Goal: Check status

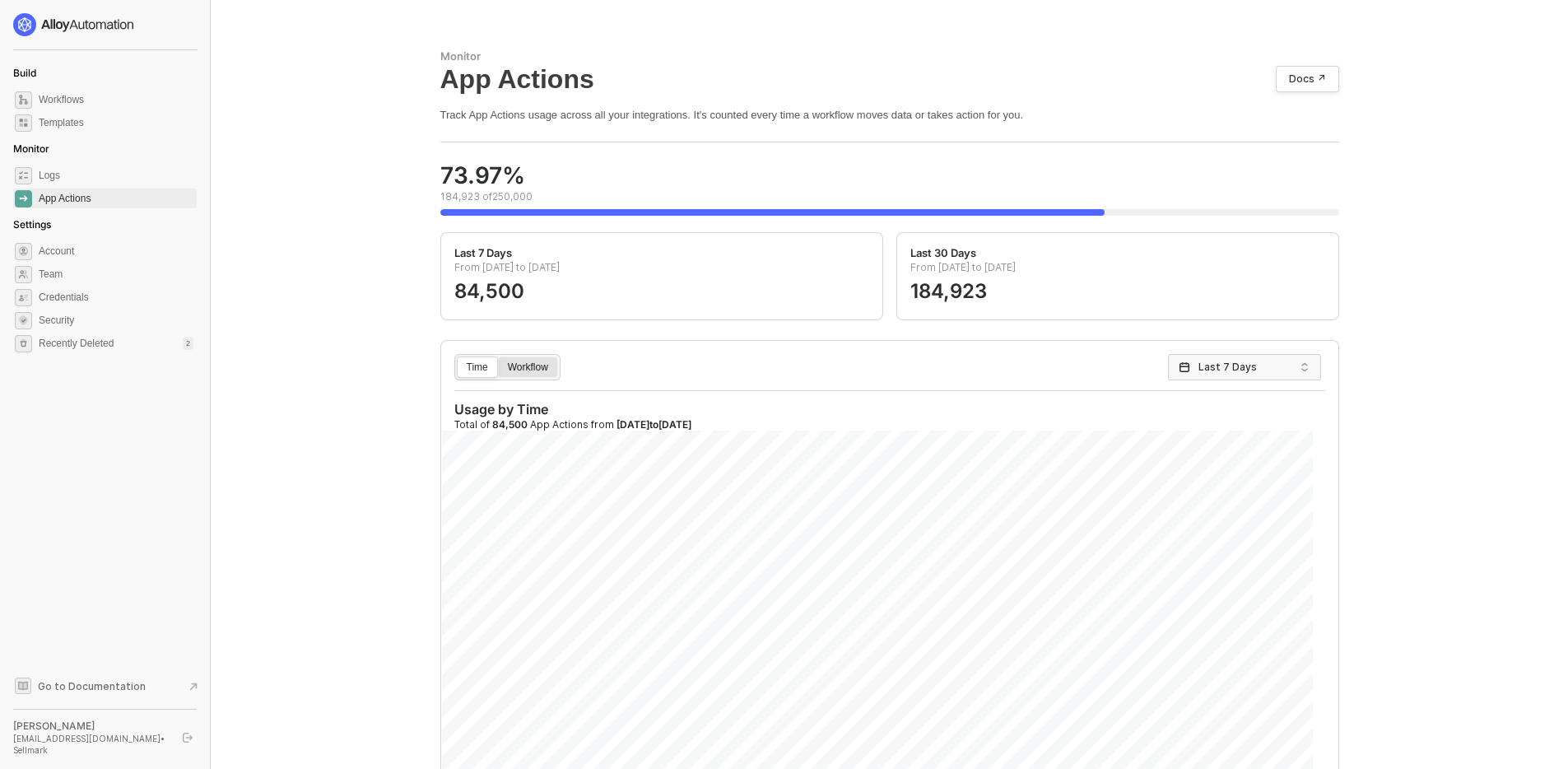
click at [535, 370] on div "Workflow" at bounding box center [527, 375] width 59 height 26
click at [499, 357] on input "Workflow" at bounding box center [499, 357] width 0 height 0
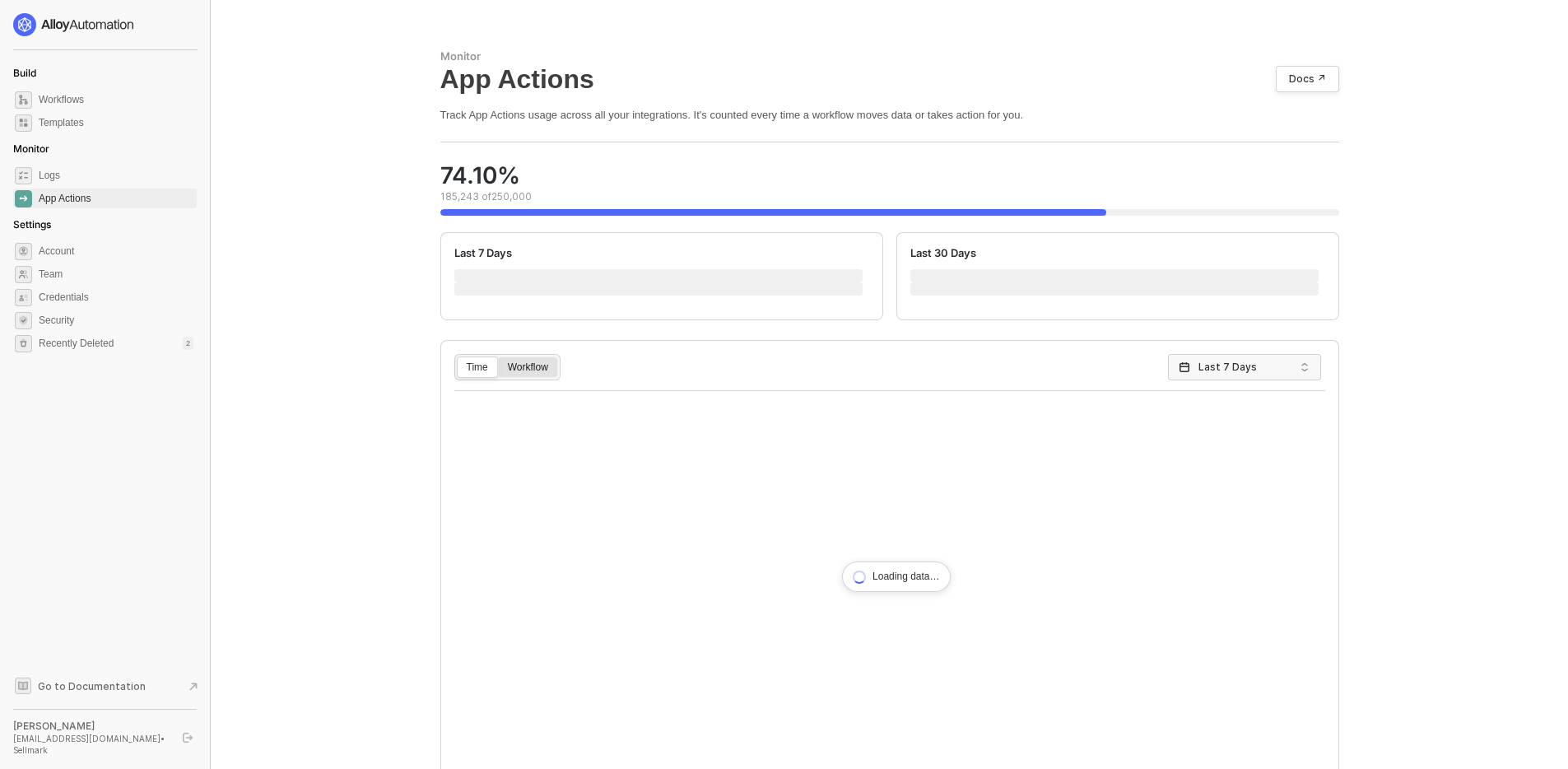
click at [527, 358] on label "Workflow" at bounding box center [527, 367] width 60 height 22
click at [499, 357] on input "Workflow" at bounding box center [499, 357] width 0 height 0
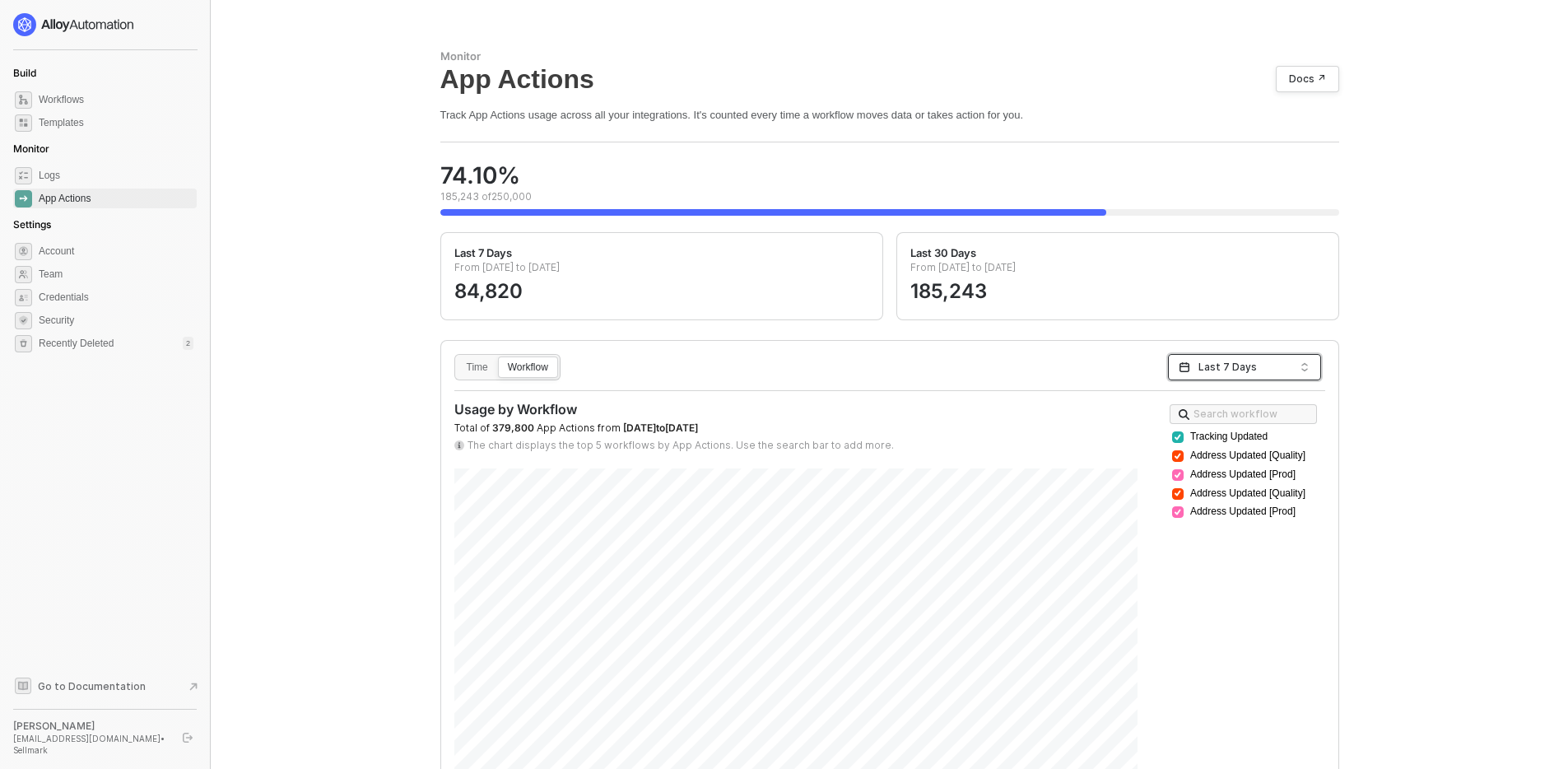
click at [1264, 372] on span "Last 7 Days" at bounding box center [1245, 366] width 92 height 24
click at [1225, 444] on div "Last 3 Months" at bounding box center [1245, 455] width 147 height 26
click at [870, 367] on div "Time Workflow 3-months Last 3 Months" at bounding box center [889, 366] width 871 height 26
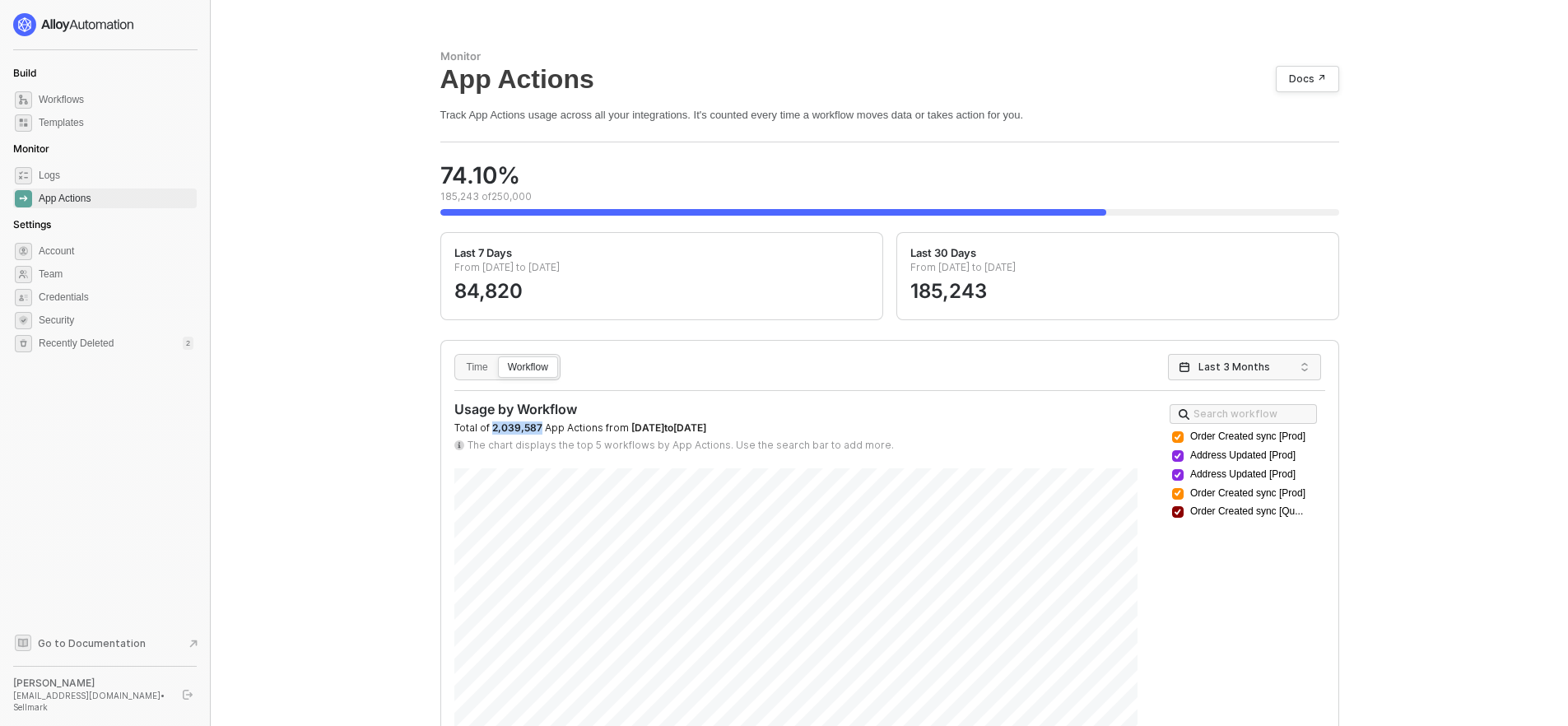
drag, startPoint x: 495, startPoint y: 426, endPoint x: 542, endPoint y: 432, distance: 47.4
click at [542, 432] on div "Total of 2,039,587 App Actions from 2025-06-09 to 2025-09-09" at bounding box center [795, 428] width 683 height 14
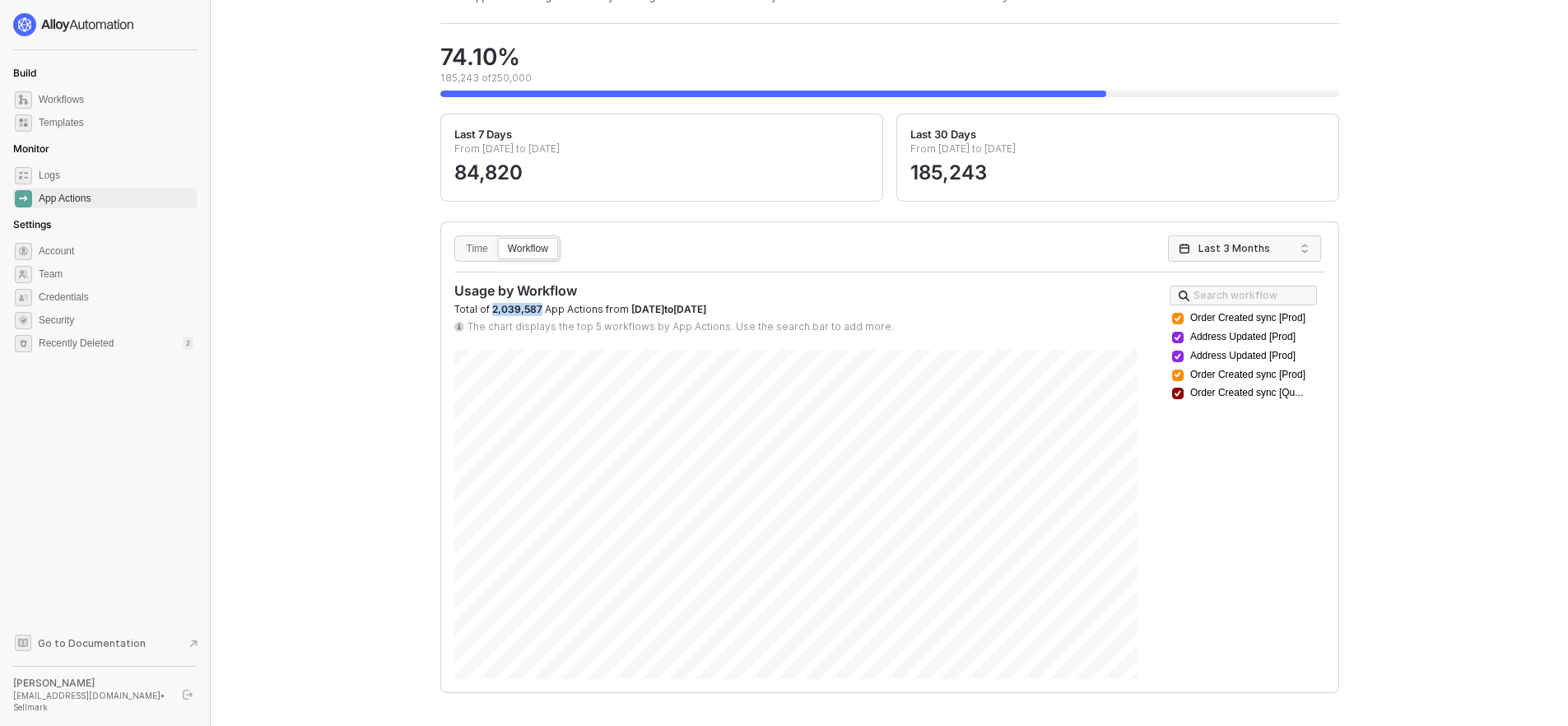
scroll to position [135, 0]
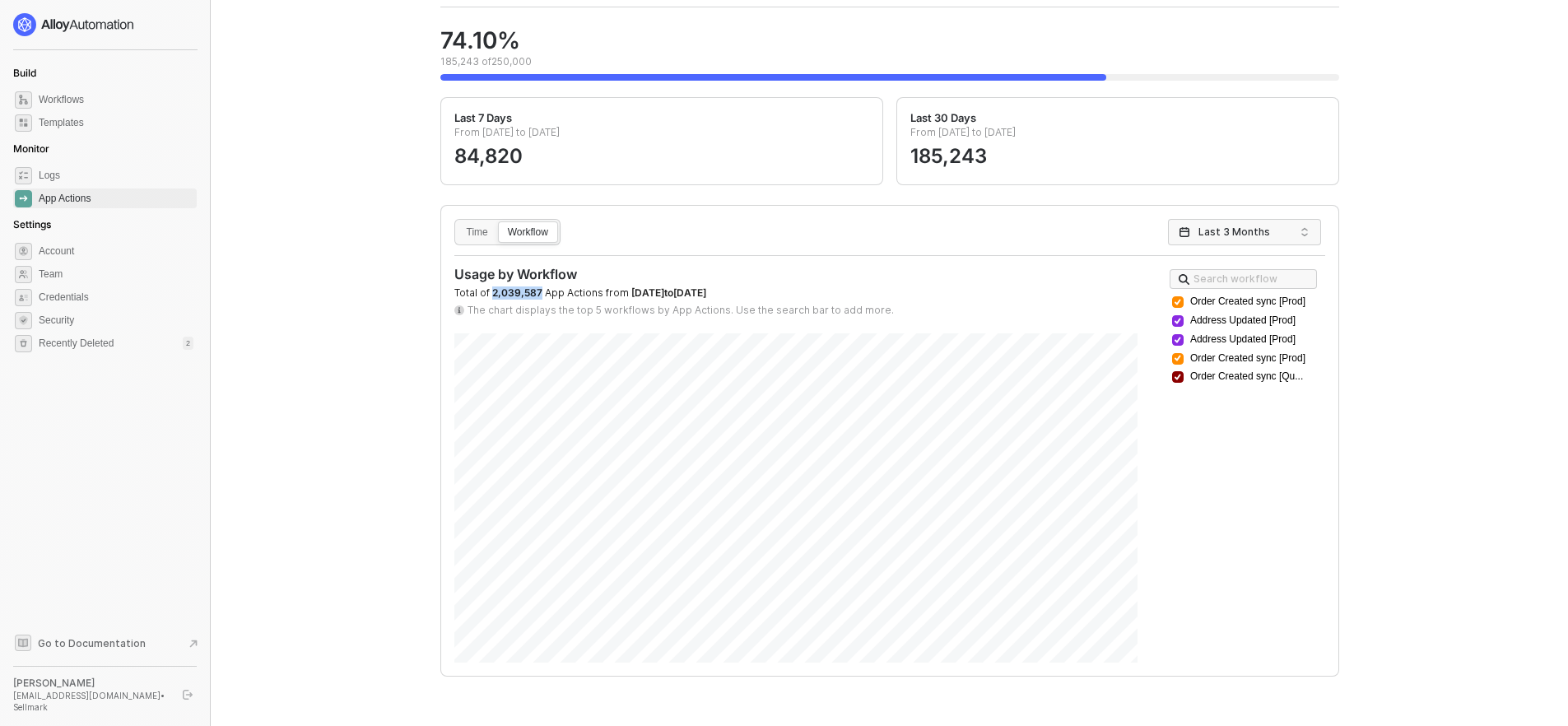
click at [1284, 246] on div "Time Workflow Last 3 Months Usage by Workflow Total of 2,039,587 App Actions fr…" at bounding box center [890, 440] width 898 height 470
click at [1263, 224] on span "Last 3 Months" at bounding box center [1245, 232] width 92 height 24
click at [1250, 304] on div "Last 30 Days" at bounding box center [1245, 294] width 147 height 26
drag, startPoint x: 541, startPoint y: 296, endPoint x: 491, endPoint y: 297, distance: 50.0
click at [492, 296] on span "2,393,420" at bounding box center [518, 293] width 51 height 13
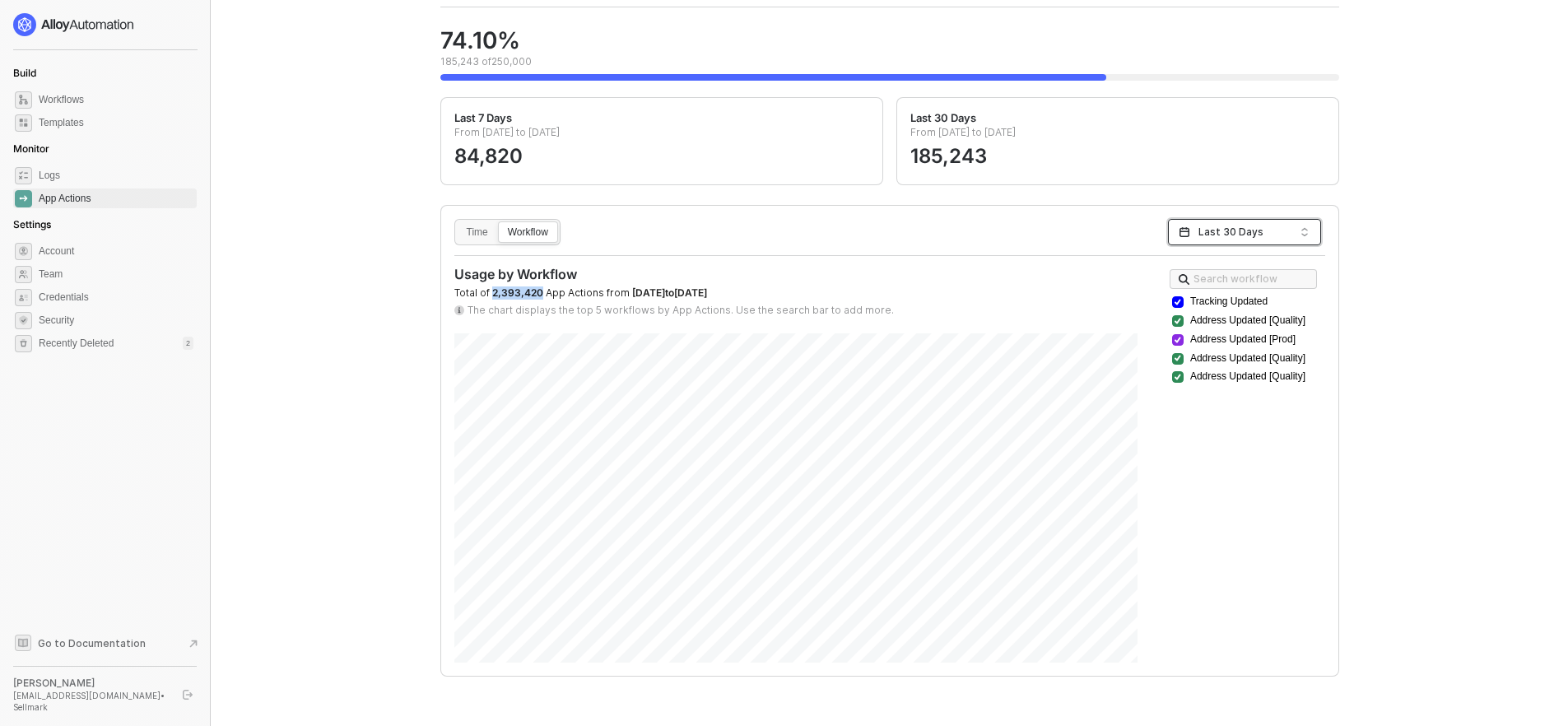
click at [1220, 233] on span "Last 30 Days" at bounding box center [1245, 232] width 92 height 24
click at [1231, 323] on div "Last 3 Months" at bounding box center [1245, 321] width 127 height 18
click at [1214, 223] on span "Last 3 Months" at bounding box center [1245, 232] width 92 height 24
click at [1215, 271] on div "Last 7 Days" at bounding box center [1245, 269] width 127 height 18
click at [1223, 234] on span "Last 7 Days" at bounding box center [1245, 232] width 92 height 24
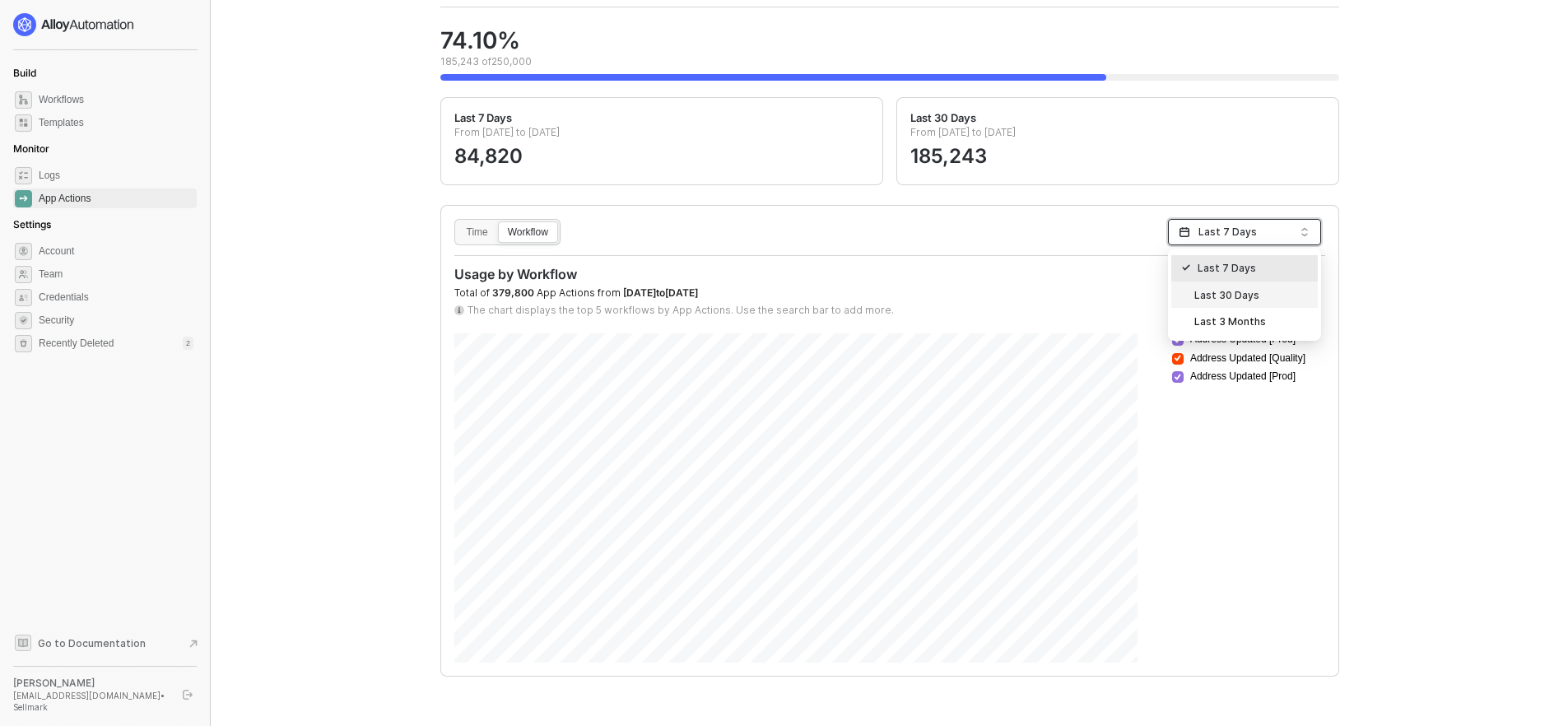
click at [1229, 288] on div "Last 30 Days" at bounding box center [1245, 295] width 127 height 18
click at [1266, 216] on div "Time Workflow 30-days Last 30 Days Usage by Workflow Total of 2,393,420 App Act…" at bounding box center [890, 440] width 898 height 470
click at [1260, 228] on span "Last 30 Days" at bounding box center [1245, 232] width 92 height 24
click at [1229, 327] on div "Last 3 Months" at bounding box center [1245, 321] width 127 height 18
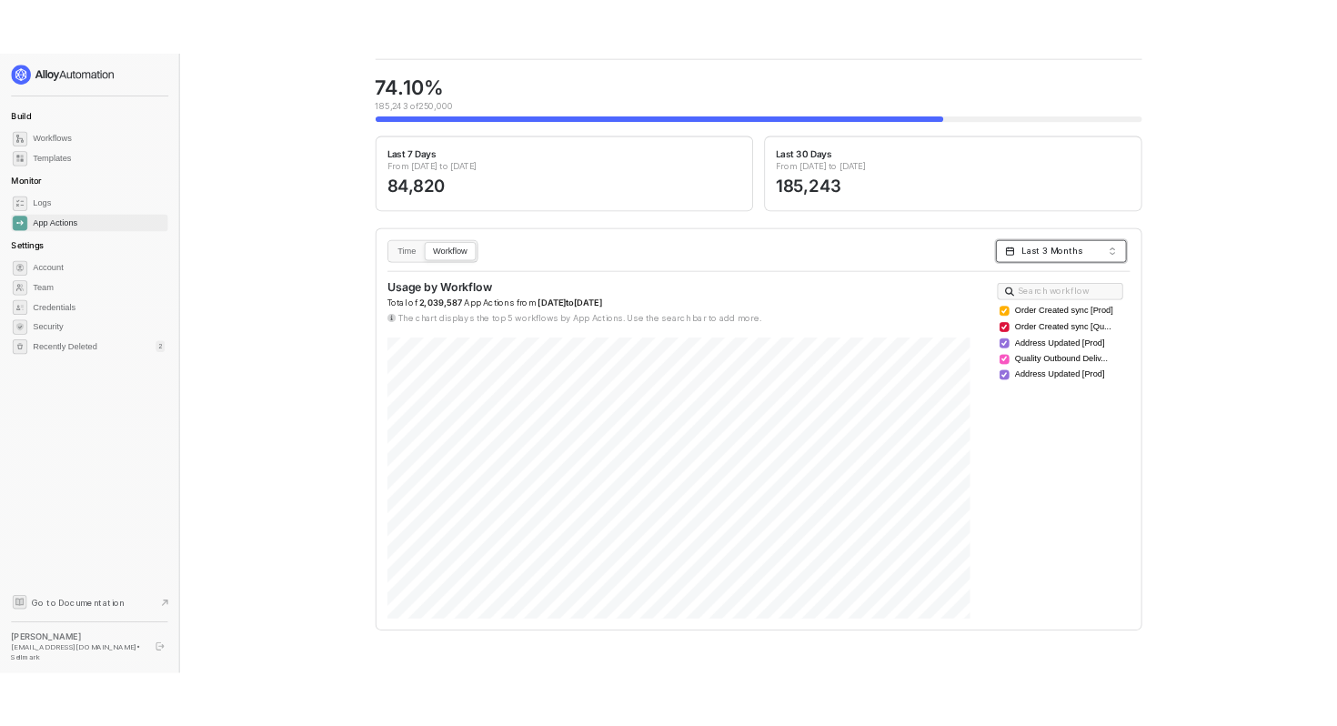
scroll to position [102, 0]
